Goal: Task Accomplishment & Management: Use online tool/utility

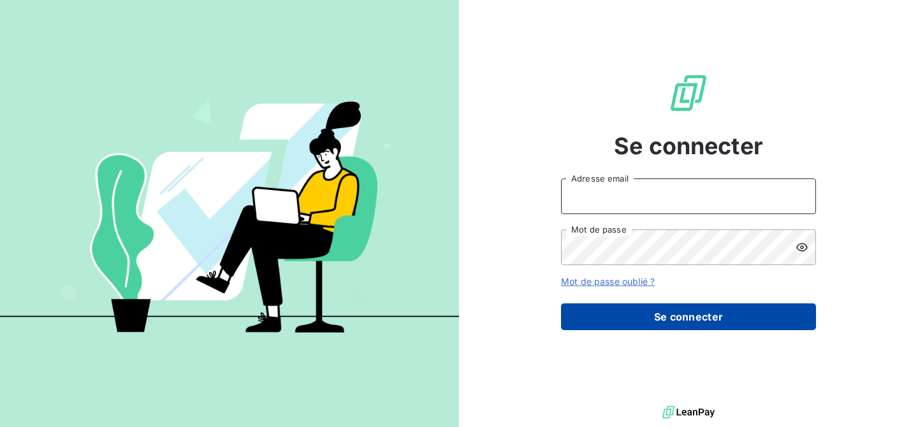
type input "[EMAIL_ADDRESS][DOMAIN_NAME]"
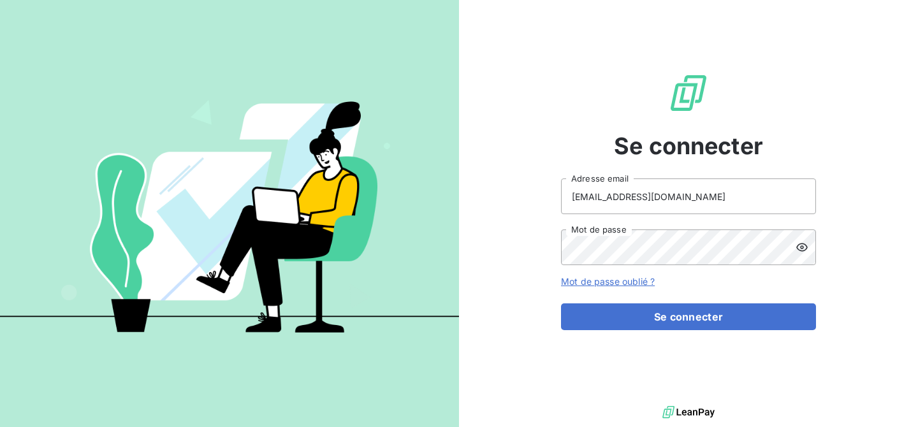
drag, startPoint x: 653, startPoint y: 316, endPoint x: 637, endPoint y: 287, distance: 33.1
click at [653, 316] on button "Se connecter" at bounding box center [688, 316] width 255 height 27
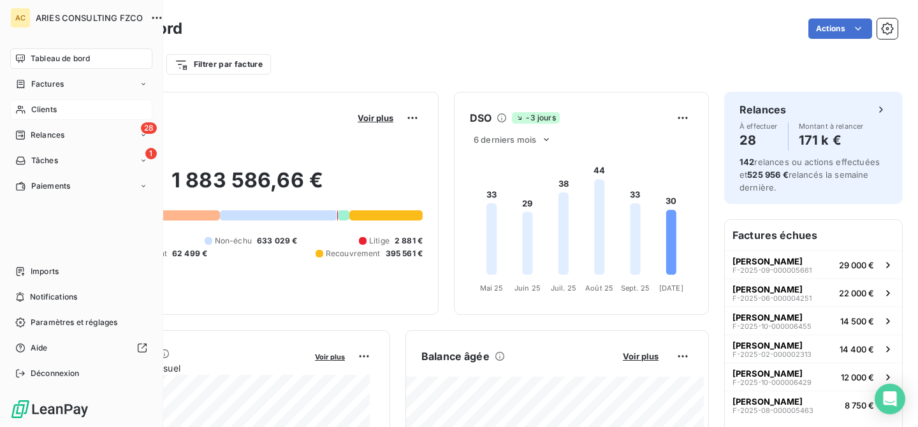
click at [38, 109] on span "Clients" at bounding box center [43, 109] width 25 height 11
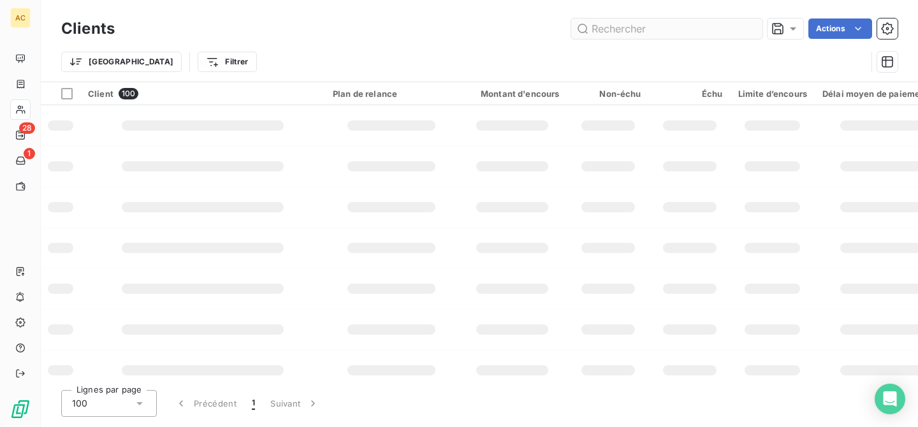
click at [644, 29] on input "text" at bounding box center [666, 28] width 191 height 20
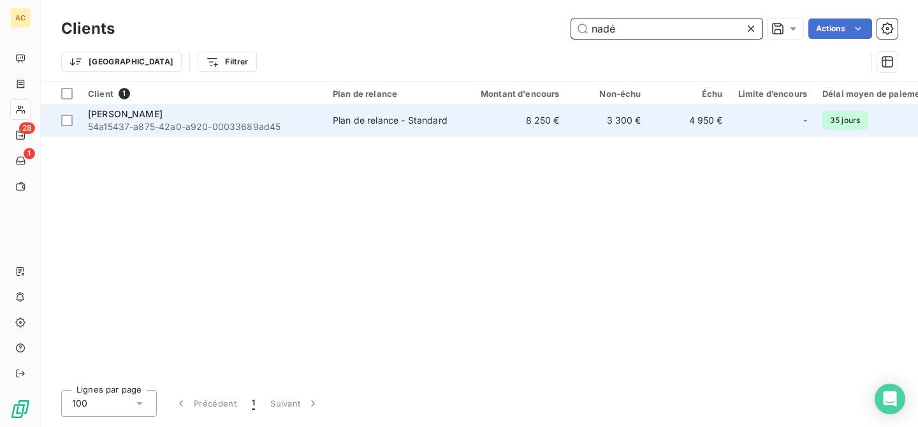
type input "nadé"
click at [285, 119] on div "[PERSON_NAME]" at bounding box center [202, 114] width 229 height 13
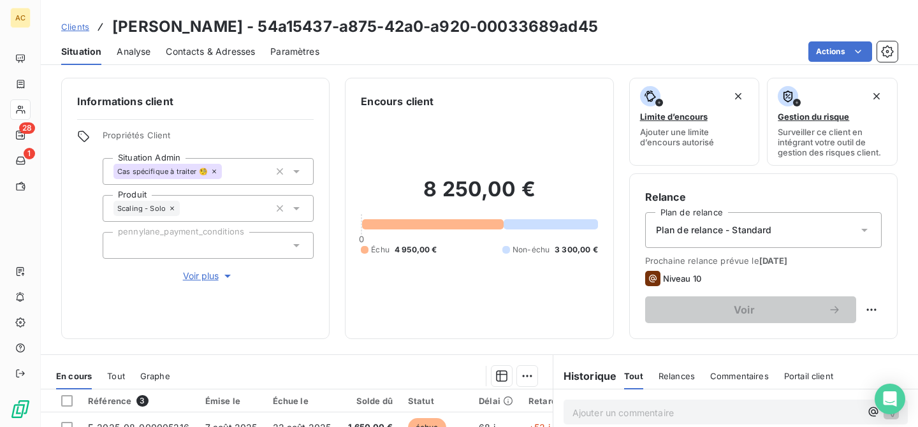
scroll to position [124, 0]
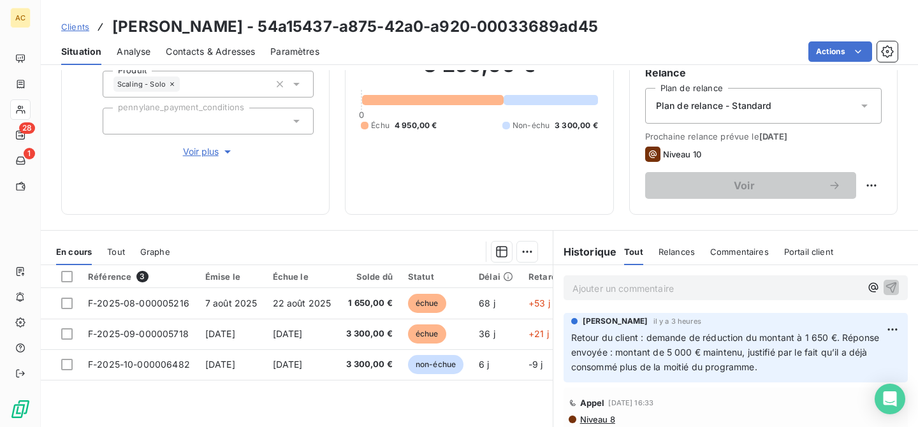
click at [203, 148] on span "Voir plus" at bounding box center [208, 151] width 51 height 13
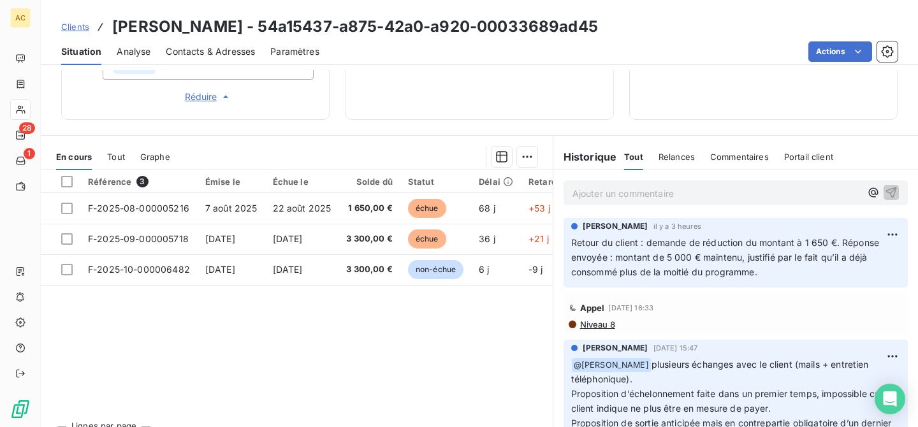
scroll to position [575, 0]
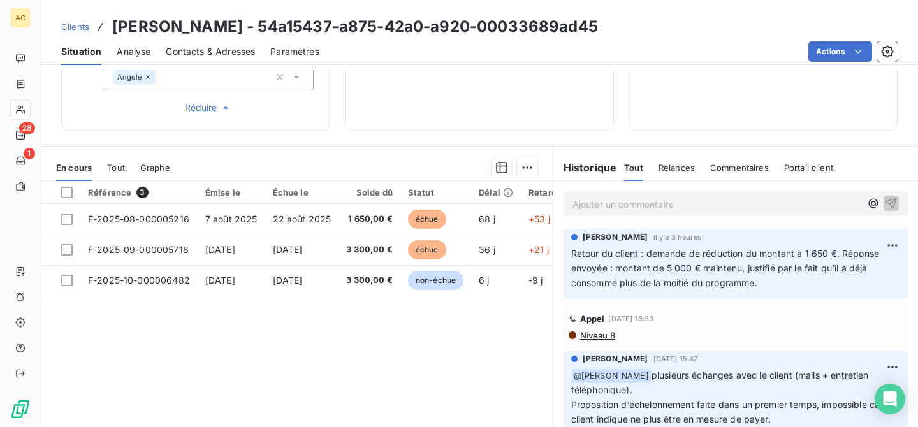
click at [112, 167] on span "Tout" at bounding box center [116, 167] width 18 height 10
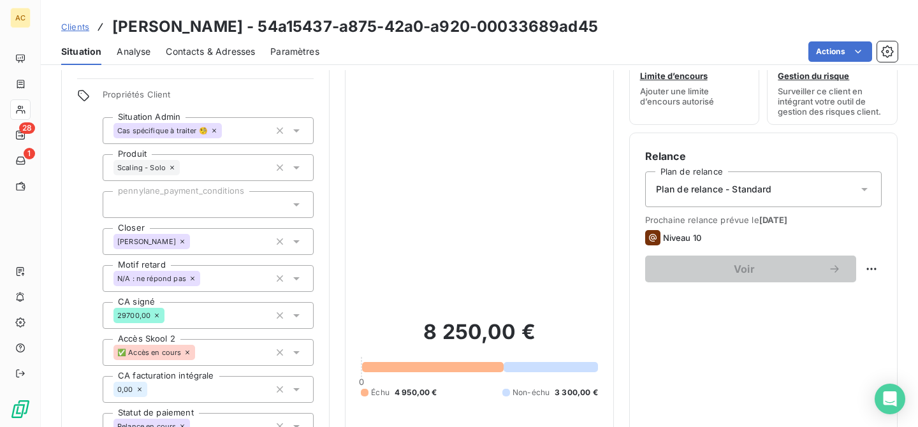
scroll to position [0, 0]
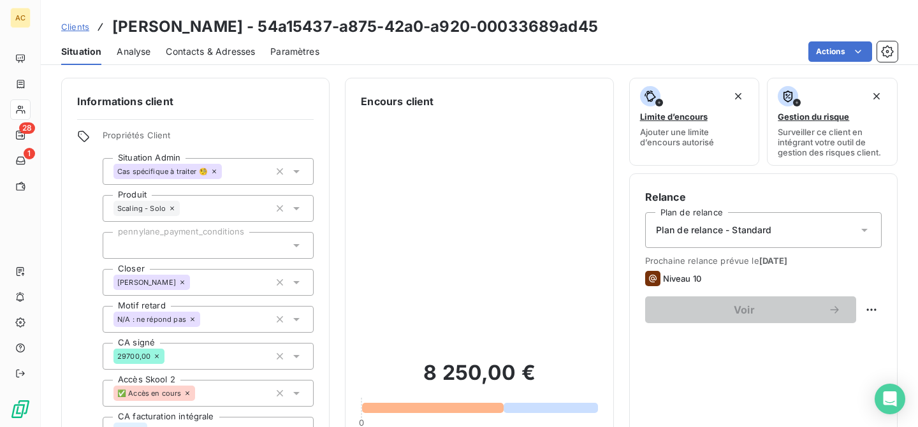
click at [85, 25] on span "Clients" at bounding box center [75, 27] width 28 height 10
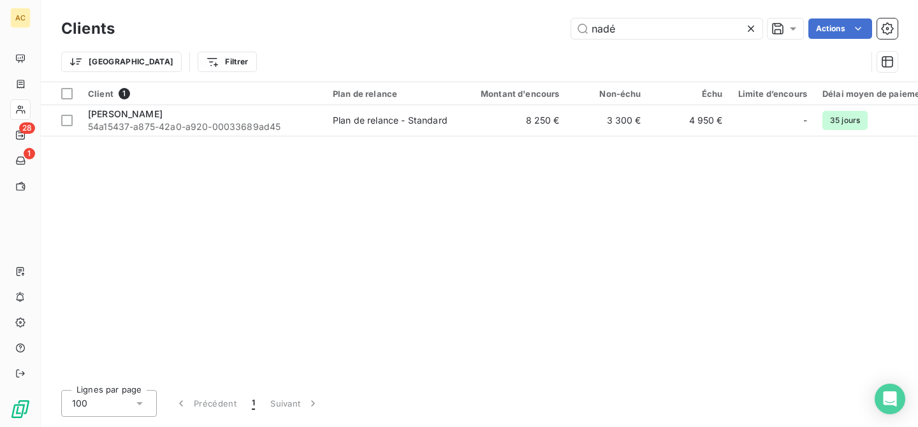
drag, startPoint x: 622, startPoint y: 31, endPoint x: 515, endPoint y: 31, distance: 107.1
click at [515, 31] on div "nadé Actions" at bounding box center [513, 28] width 767 height 20
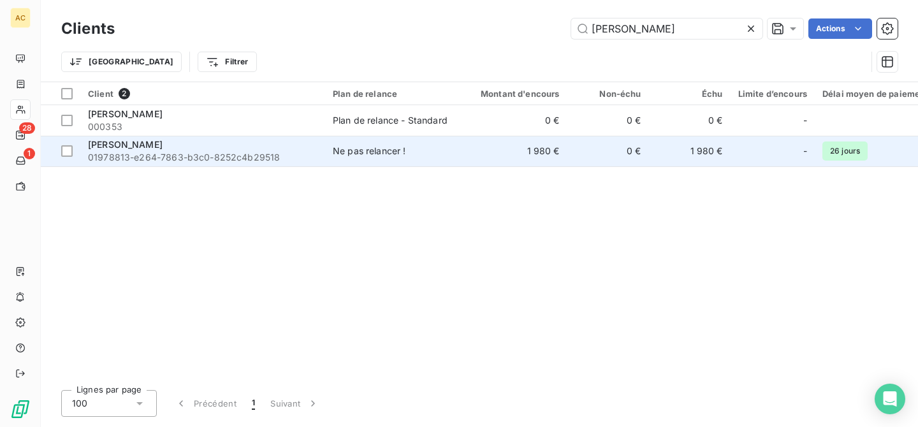
type input "[PERSON_NAME]"
click at [295, 150] on div "[PERSON_NAME] 01978813-e264-7863-b3c0-8252c4b29518" at bounding box center [202, 150] width 229 height 25
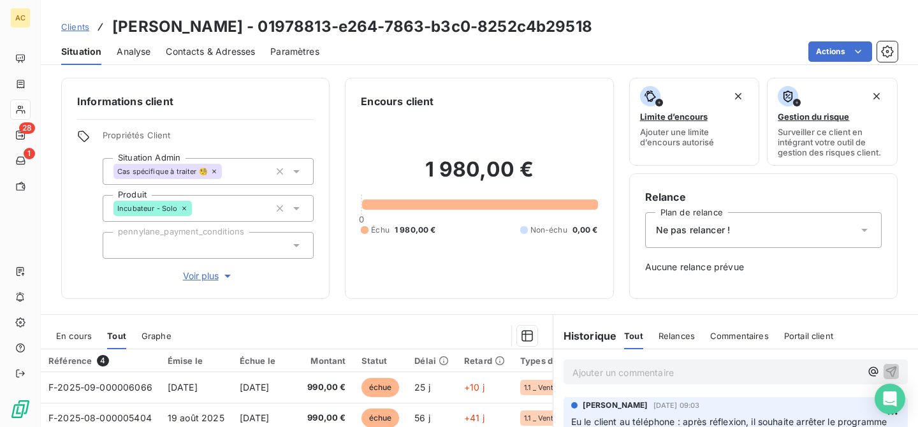
scroll to position [119, 0]
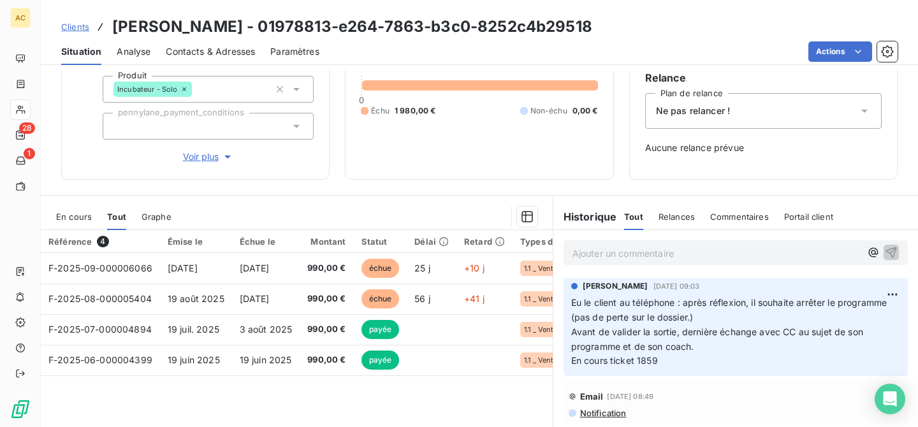
click at [221, 157] on icon "button" at bounding box center [227, 156] width 13 height 13
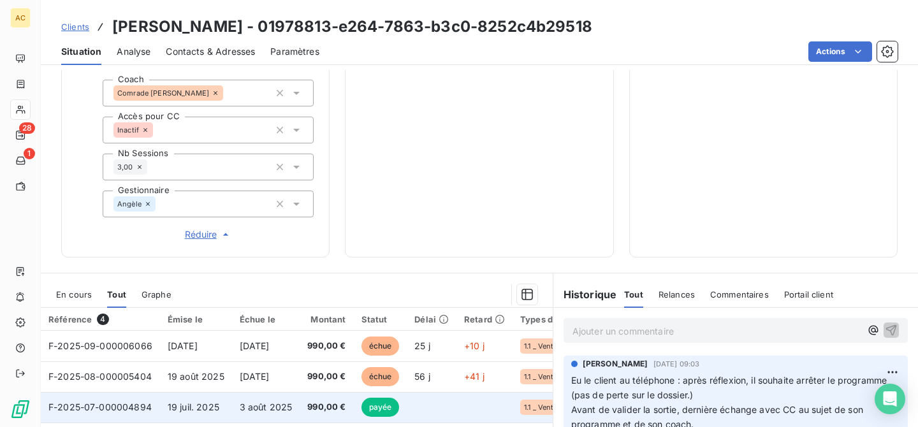
scroll to position [612, 0]
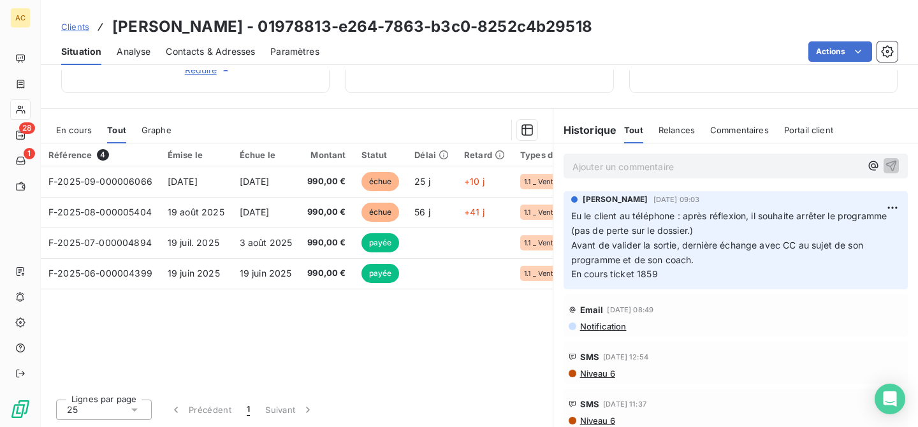
click at [71, 29] on span "Clients" at bounding box center [75, 27] width 28 height 10
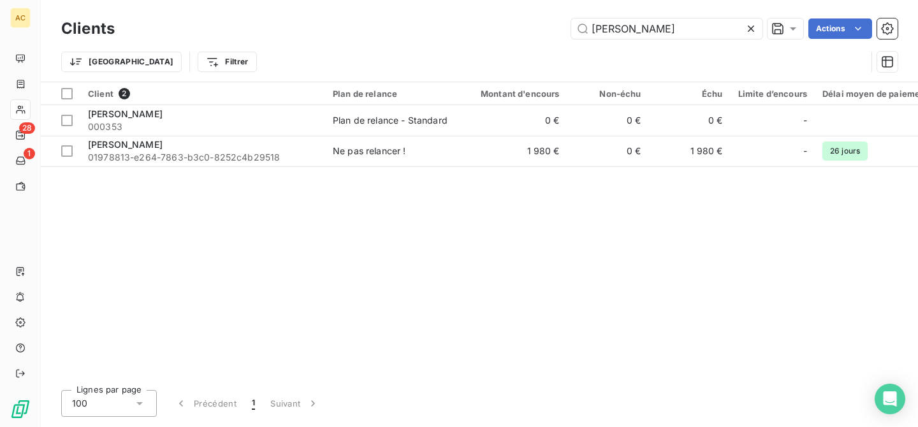
click at [554, 11] on div "Clients [PERSON_NAME] Actions Trier Filtrer" at bounding box center [479, 41] width 877 height 82
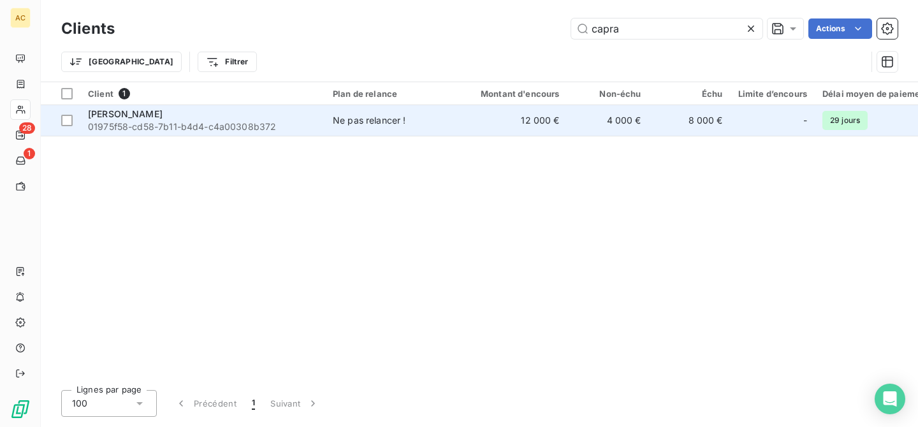
type input "capra"
click at [537, 130] on td "12 000 €" at bounding box center [513, 120] width 110 height 31
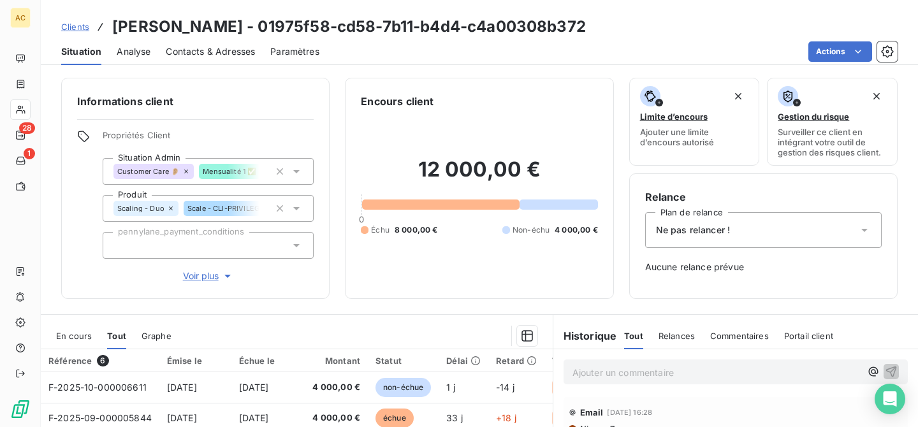
click at [198, 270] on span "Voir plus" at bounding box center [208, 276] width 51 height 13
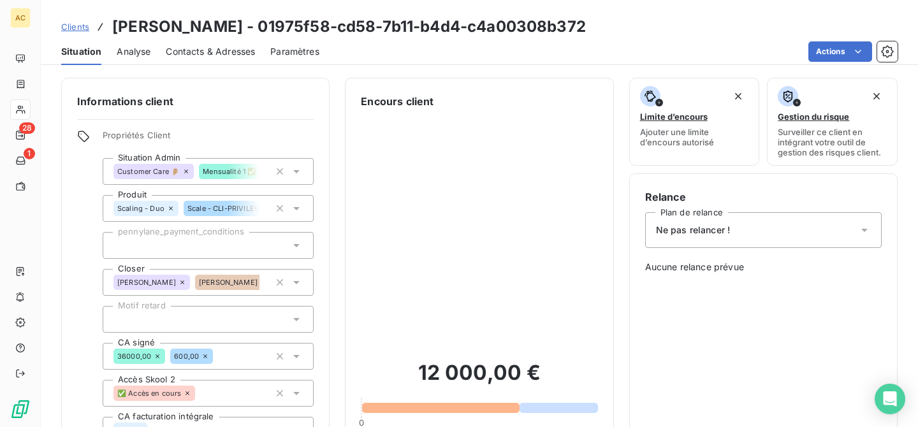
click at [77, 25] on span "Clients" at bounding box center [75, 27] width 28 height 10
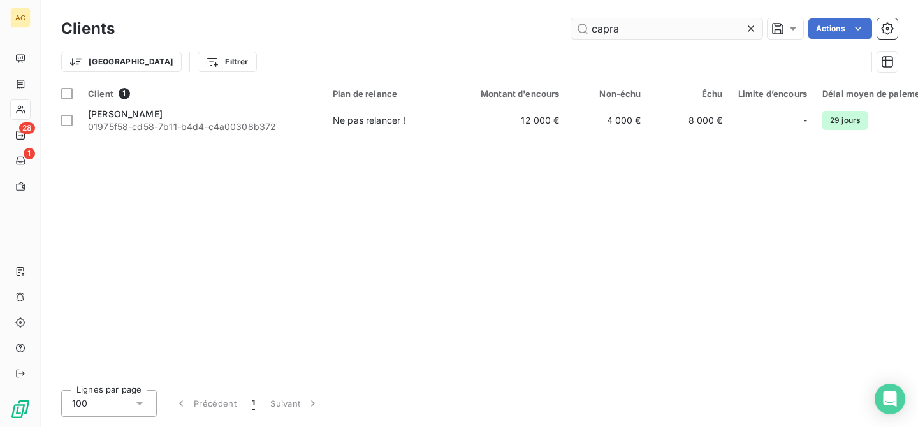
drag, startPoint x: 584, startPoint y: 31, endPoint x: 577, endPoint y: 32, distance: 7.1
click at [577, 32] on input "capra" at bounding box center [666, 28] width 191 height 20
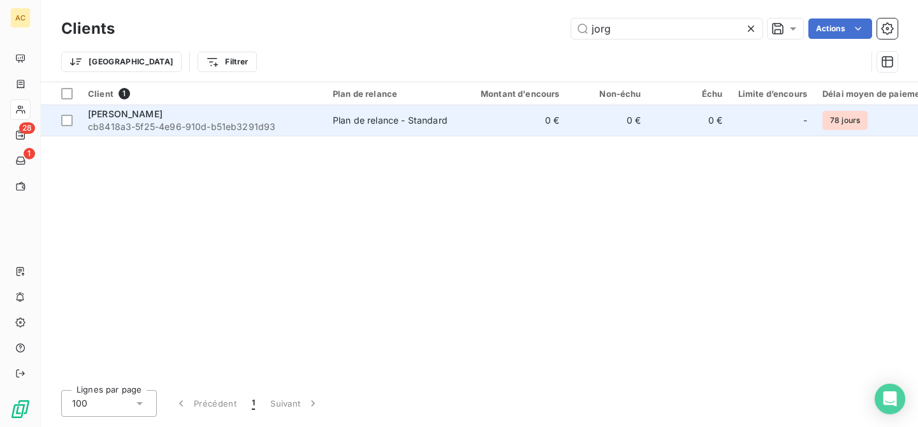
type input "jorg"
click at [372, 121] on div "Plan de relance - Standard" at bounding box center [390, 120] width 115 height 13
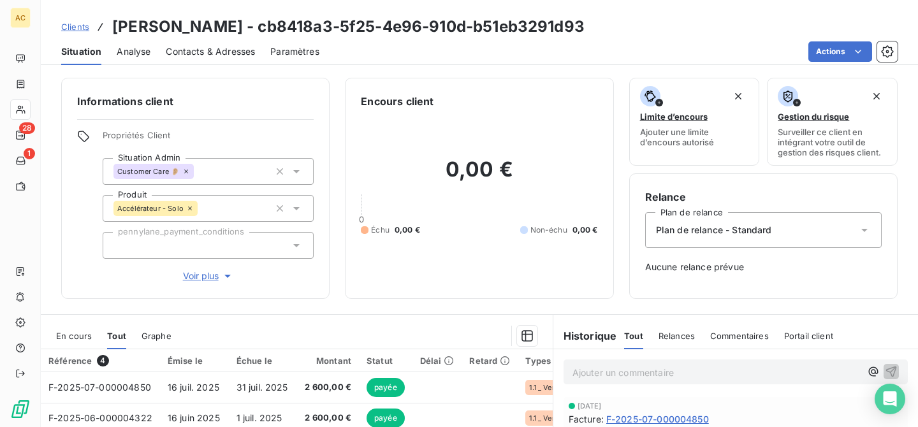
click at [207, 281] on span "Voir plus" at bounding box center [208, 276] width 51 height 13
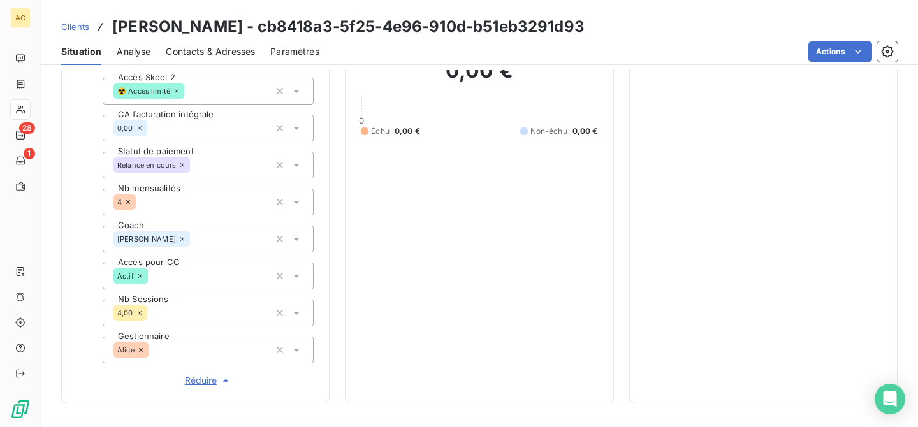
scroll to position [292, 0]
